Goal: Information Seeking & Learning: Learn about a topic

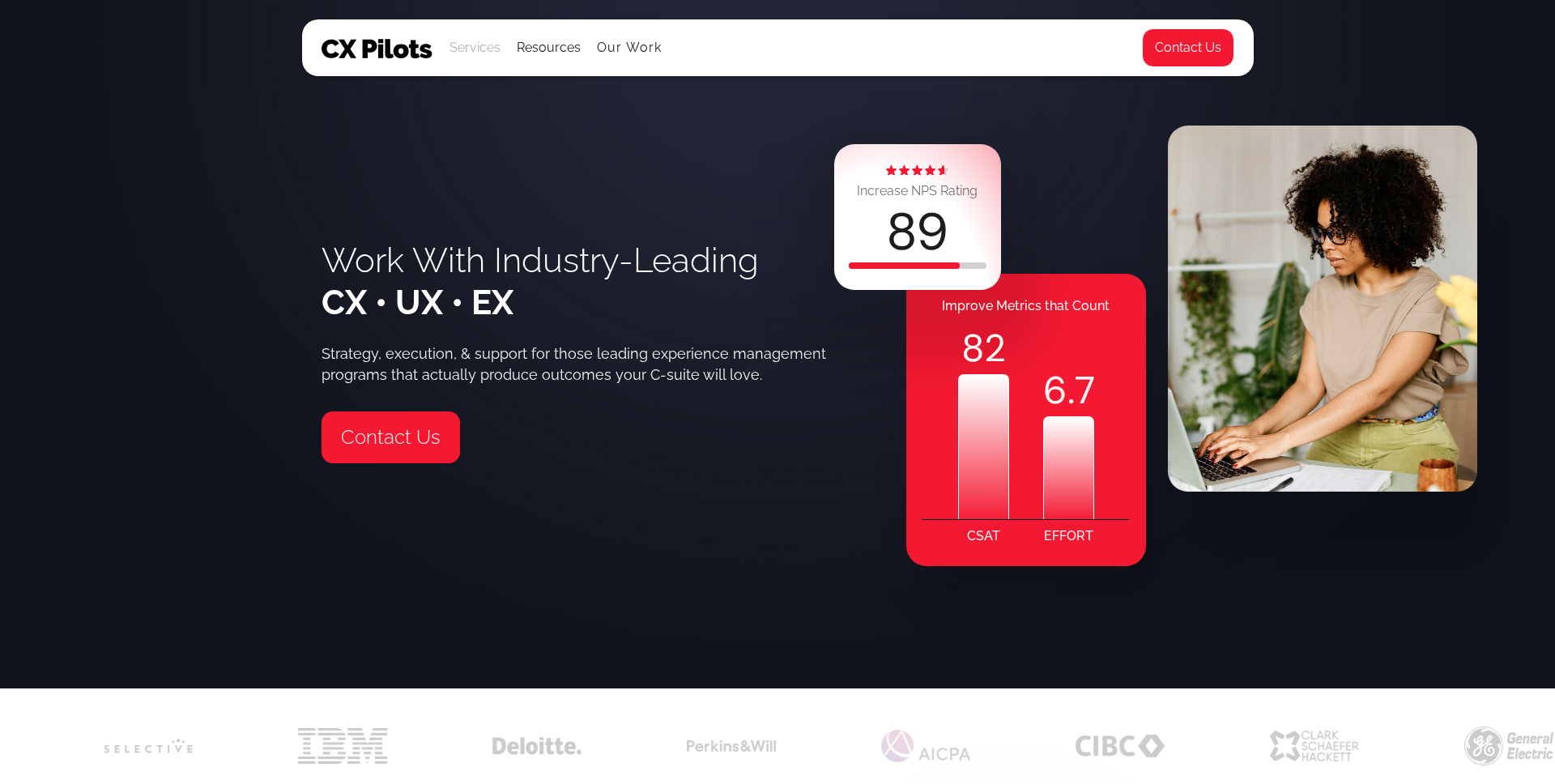
click at [489, 47] on div "Services" at bounding box center [475, 47] width 51 height 23
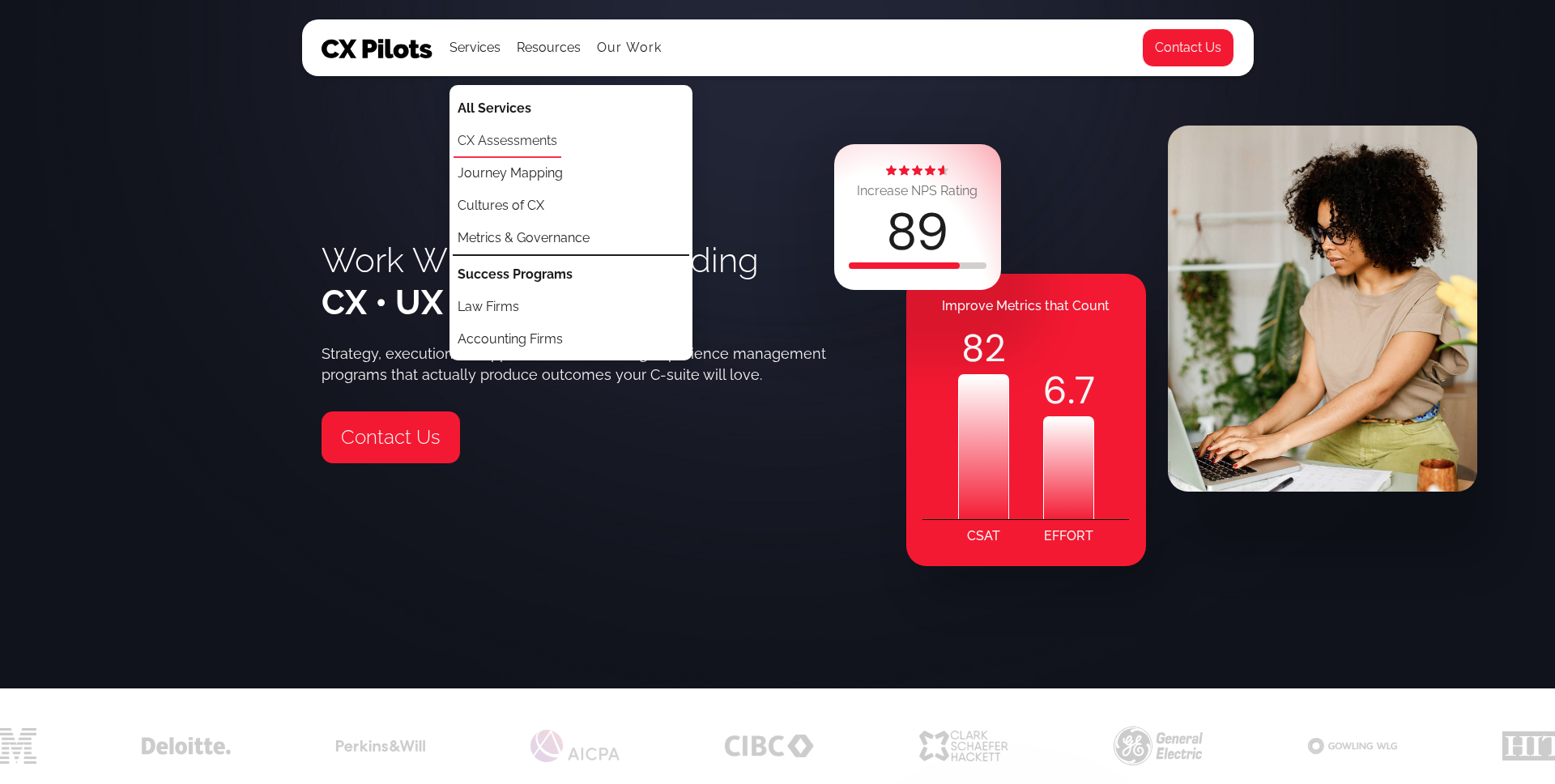
click at [496, 125] on link "CX Assessments" at bounding box center [508, 141] width 108 height 32
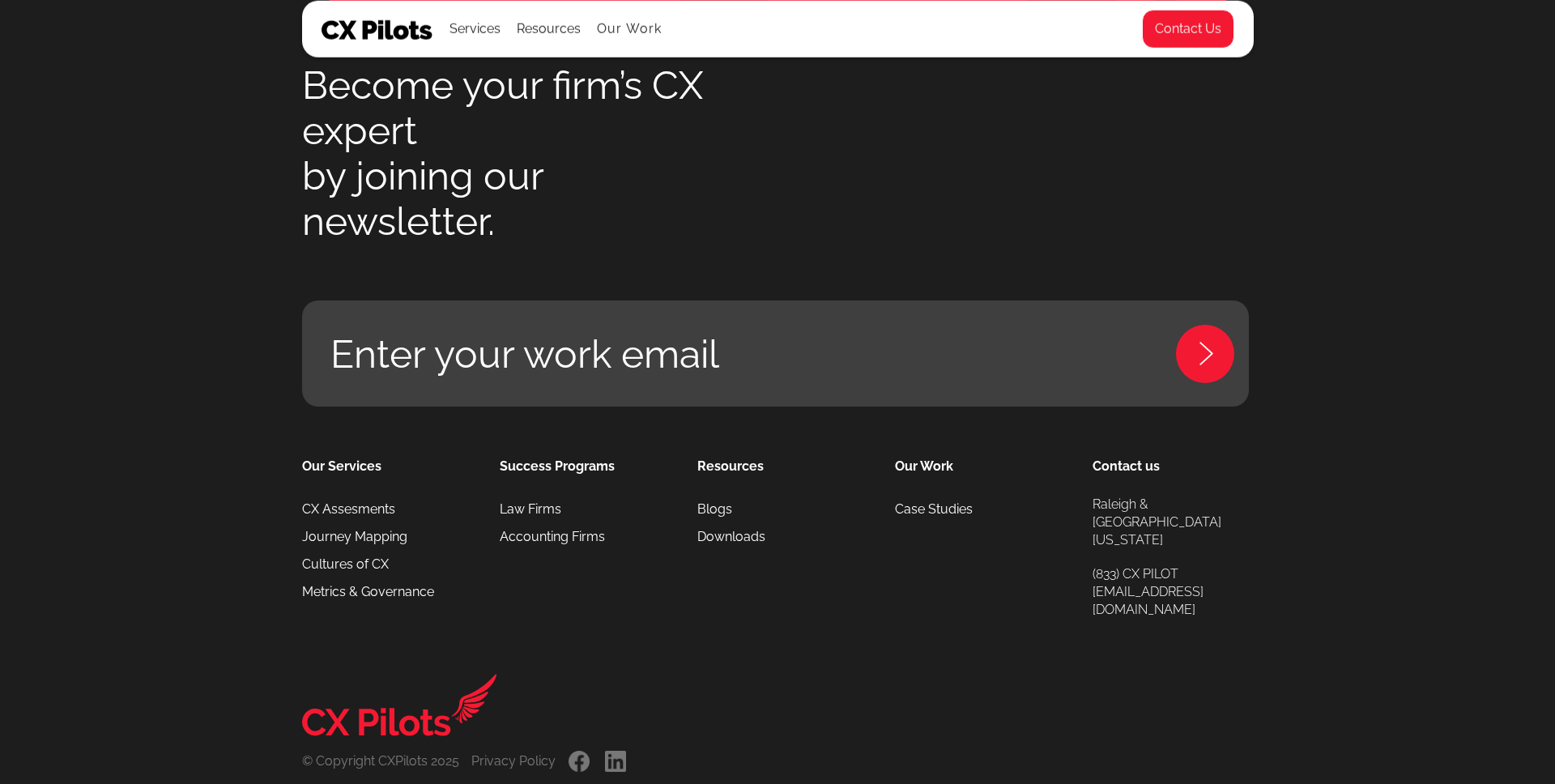
scroll to position [4444, 0]
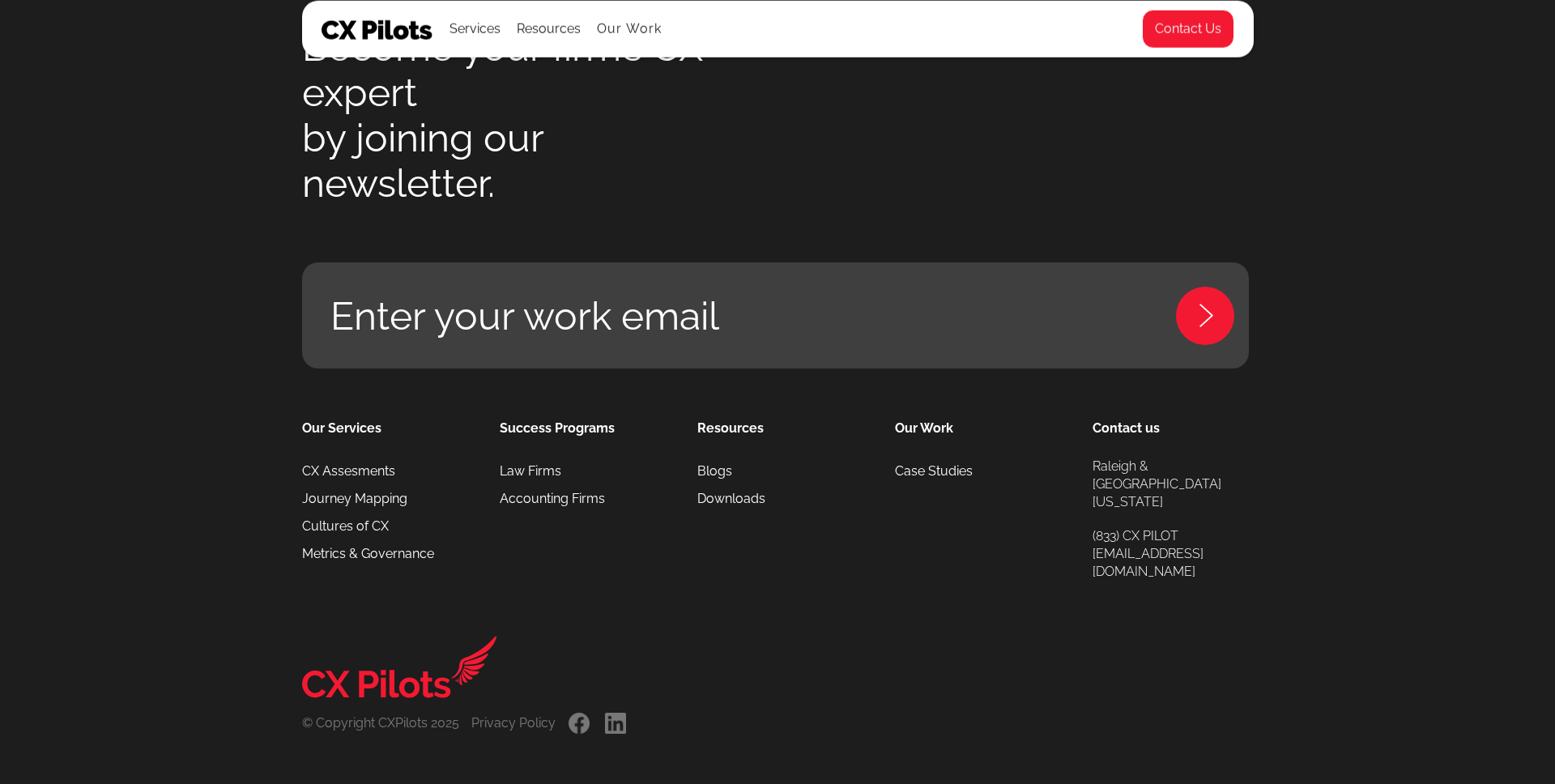
click at [635, 14] on ul "Services All Services CX Assessments Journey Mapping Cultures of CX Metrics & G…" at bounding box center [556, 29] width 213 height 55
click at [635, 30] on link "Our Work" at bounding box center [629, 29] width 66 height 14
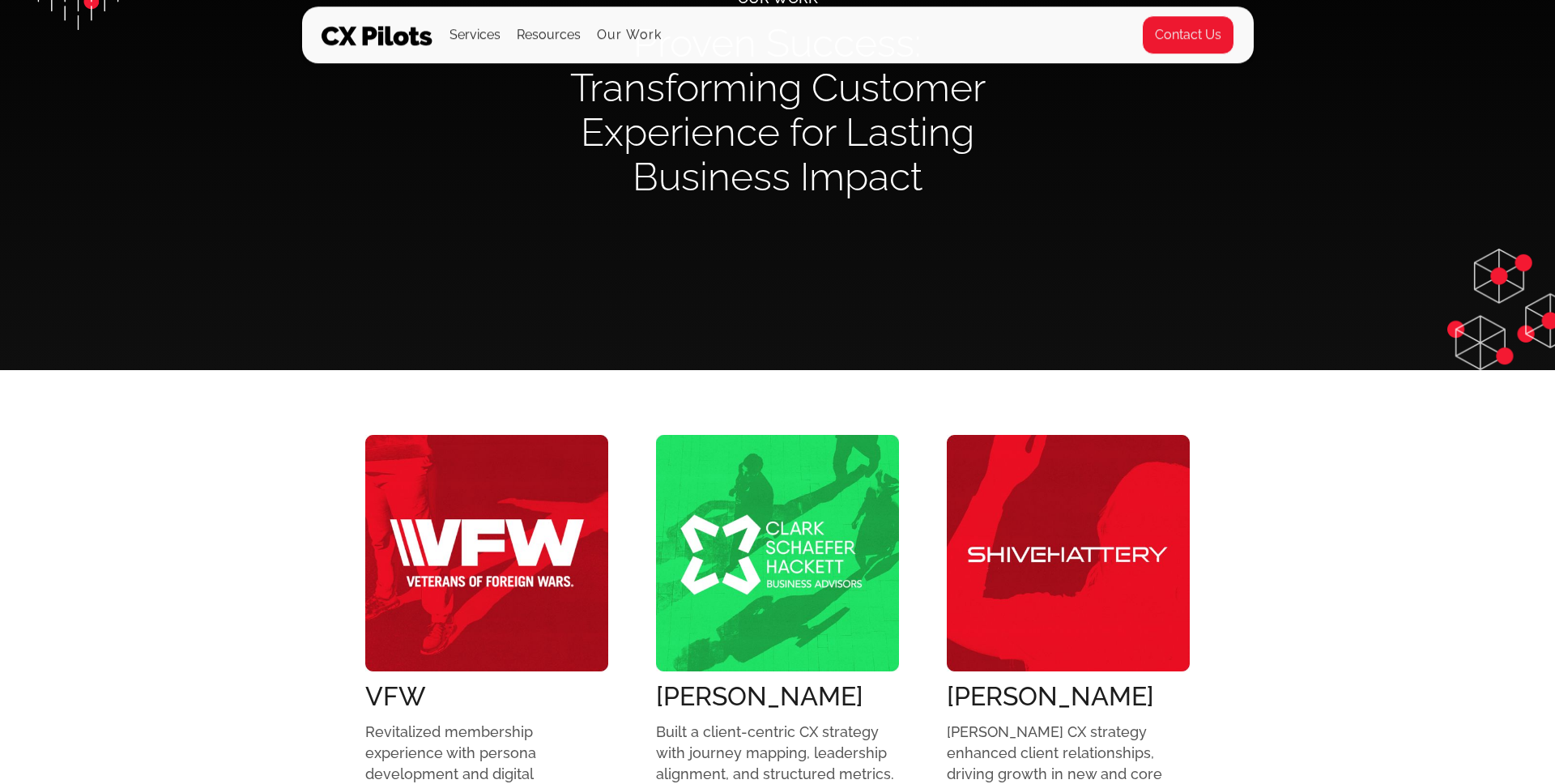
scroll to position [420, 0]
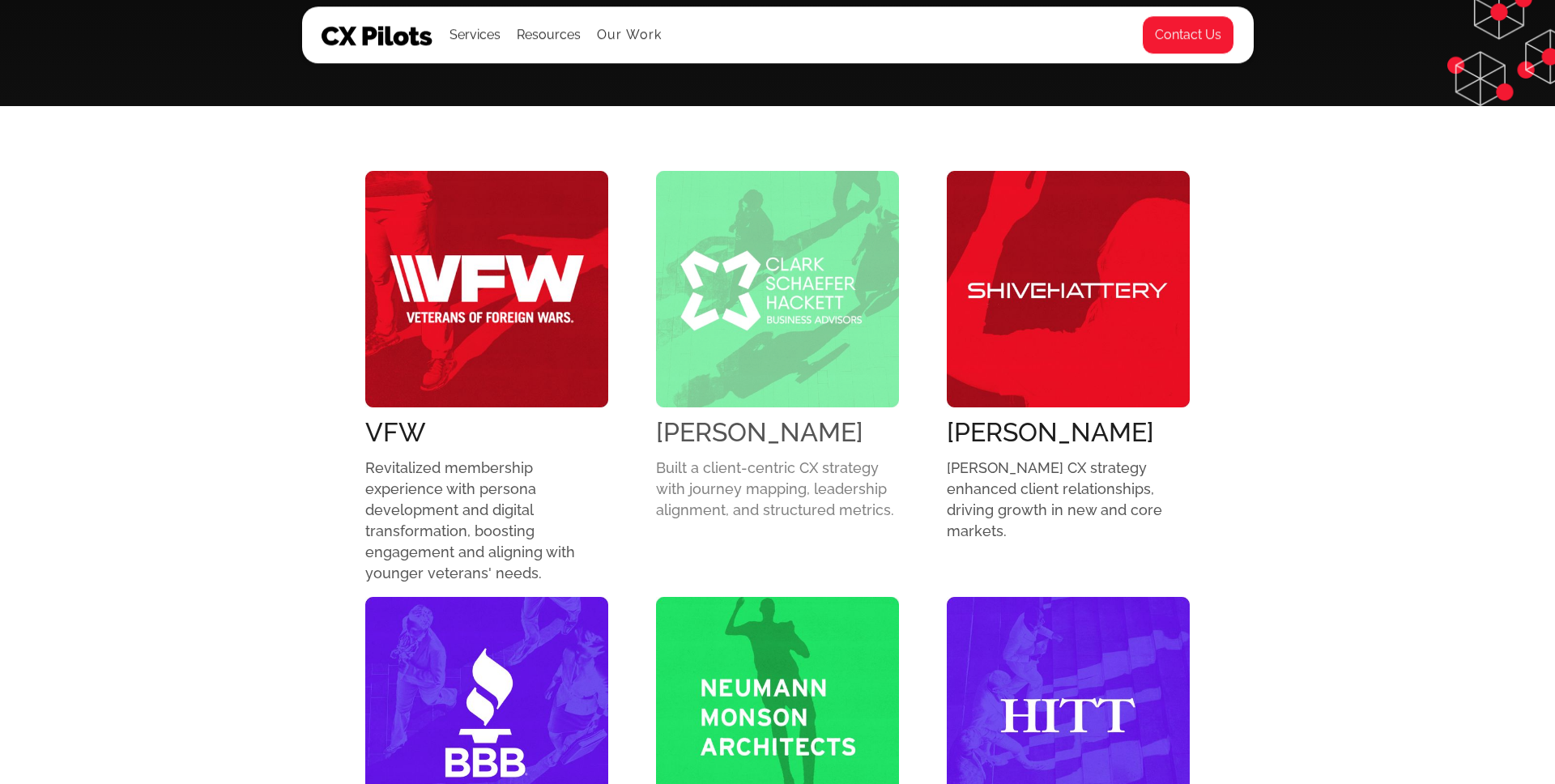
click at [777, 387] on img at bounding box center [778, 289] width 243 height 236
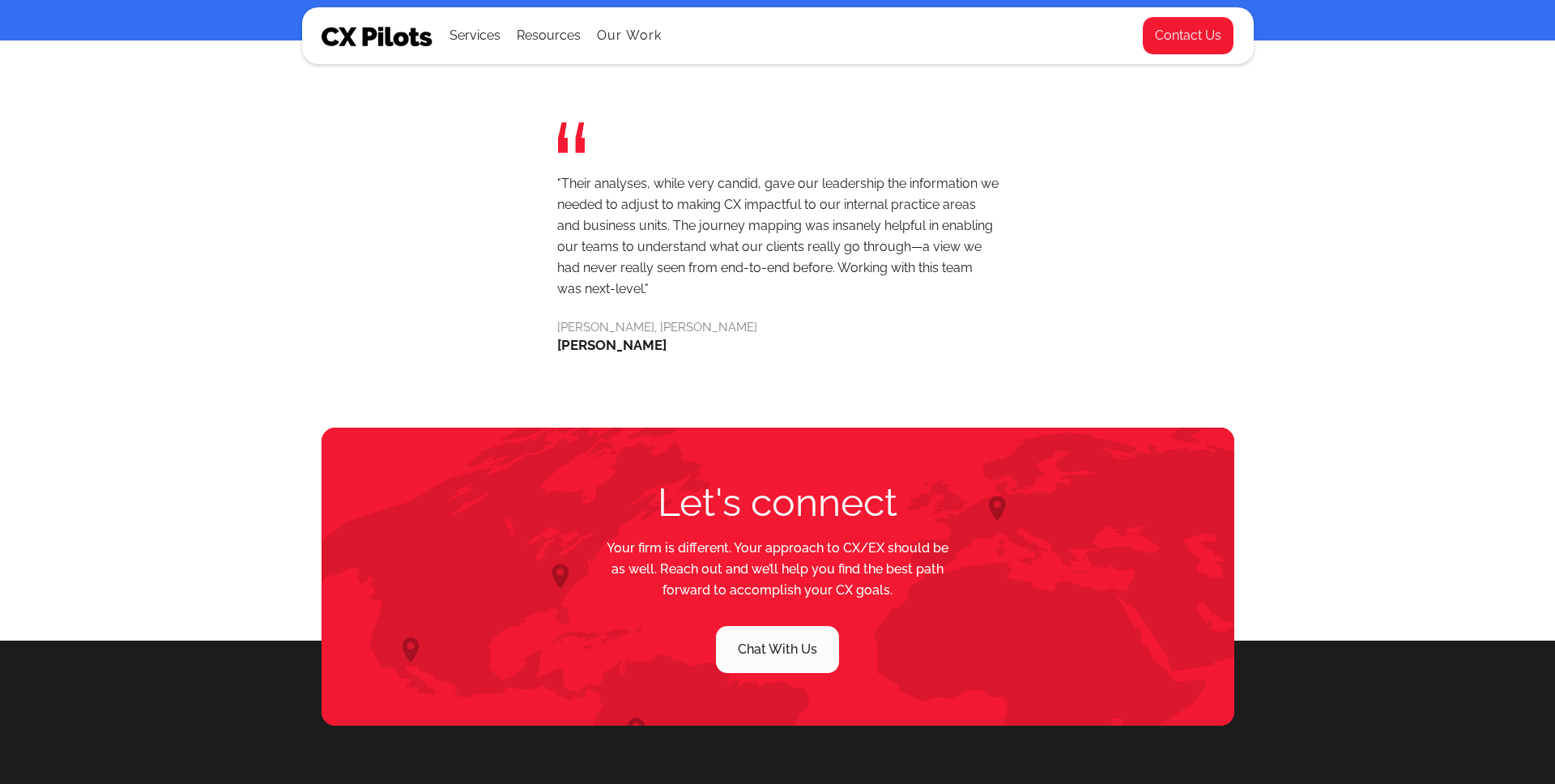
scroll to position [2922, 0]
